Goal: Task Accomplishment & Management: Manage account settings

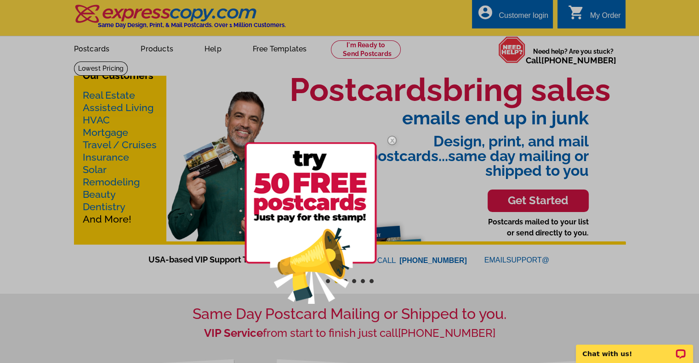
click at [395, 142] on img at bounding box center [391, 140] width 27 height 27
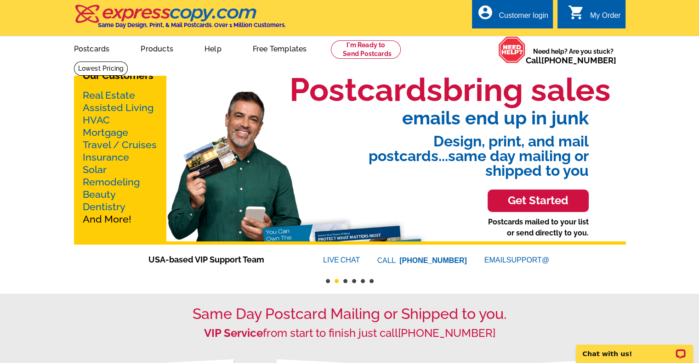
click at [525, 15] on div "Customer login" at bounding box center [523, 17] width 50 height 13
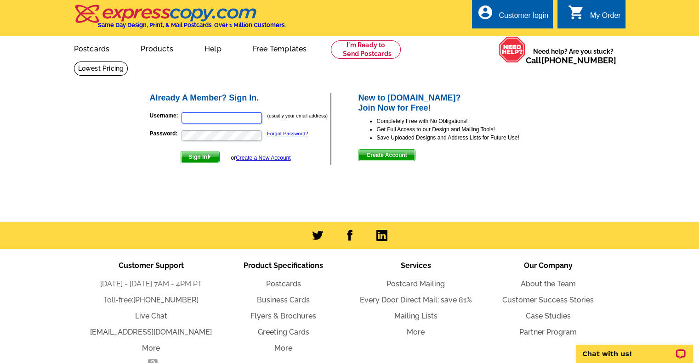
type input "texlexlasalle@gmail.com"
click at [198, 158] on span "Sign In" at bounding box center [200, 157] width 38 height 11
